Goal: Find contact information: Find contact information

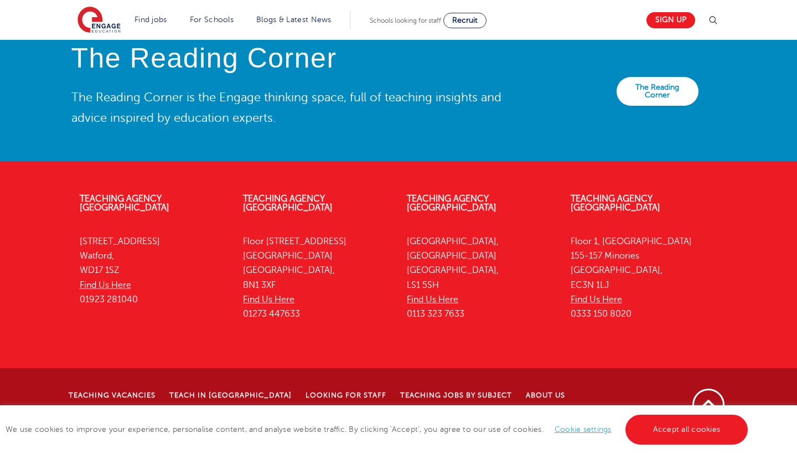
scroll to position [2553, 0]
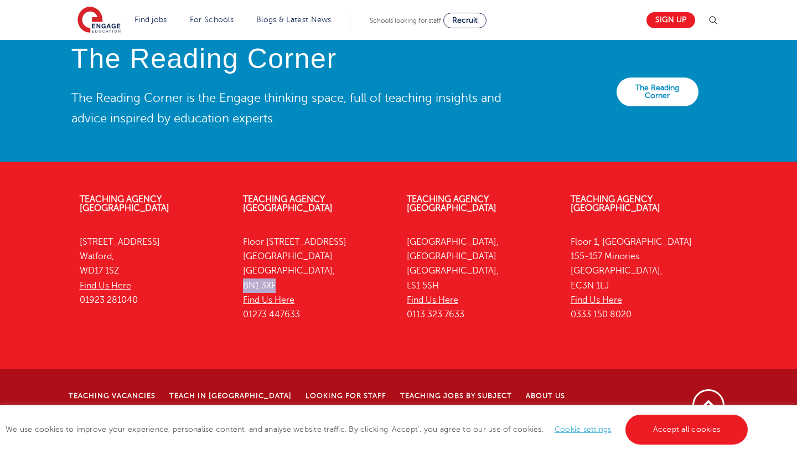
drag, startPoint x: 282, startPoint y: 284, endPoint x: 236, endPoint y: 282, distance: 46.6
click at [236, 282] on div "Teaching Agency [STREET_ADDRESS] Find Us Here 01273 447633" at bounding box center [317, 259] width 164 height 163
click at [317, 271] on p "[STREET_ADDRESS] Find Us Here 01273 447633" at bounding box center [316, 278] width 147 height 87
drag, startPoint x: 608, startPoint y: 271, endPoint x: 567, endPoint y: 271, distance: 41.0
click at [567, 271] on div "Teaching Agency [STREET_ADDRESS] Find Us Here 0333 150 8020" at bounding box center [644, 259] width 164 height 163
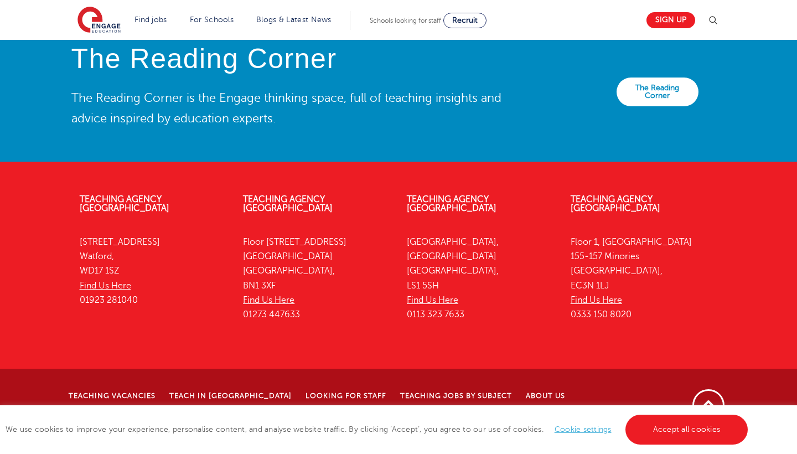
click at [614, 269] on p "[STREET_ADDRESS] Find Us Here 0333 150 8020" at bounding box center [644, 278] width 147 height 87
drag, startPoint x: 614, startPoint y: 271, endPoint x: 564, endPoint y: 271, distance: 49.8
click at [564, 271] on div "Teaching Agency [STREET_ADDRESS] Find Us Here 0333 150 8020" at bounding box center [644, 259] width 164 height 163
click at [564, 275] on div "Teaching Agency [STREET_ADDRESS] Find Us Here 0333 150 8020" at bounding box center [644, 259] width 164 height 163
drag, startPoint x: 566, startPoint y: 277, endPoint x: 619, endPoint y: 281, distance: 53.3
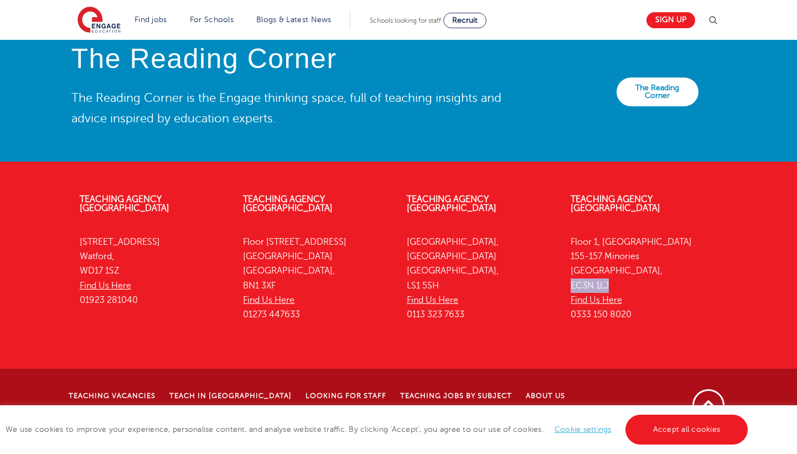
click at [619, 281] on div "Teaching Agency [STREET_ADDRESS] Find Us Here 0333 150 8020" at bounding box center [644, 259] width 164 height 163
copy p "EC3N 1LJ"
